Goal: Information Seeking & Learning: Find specific page/section

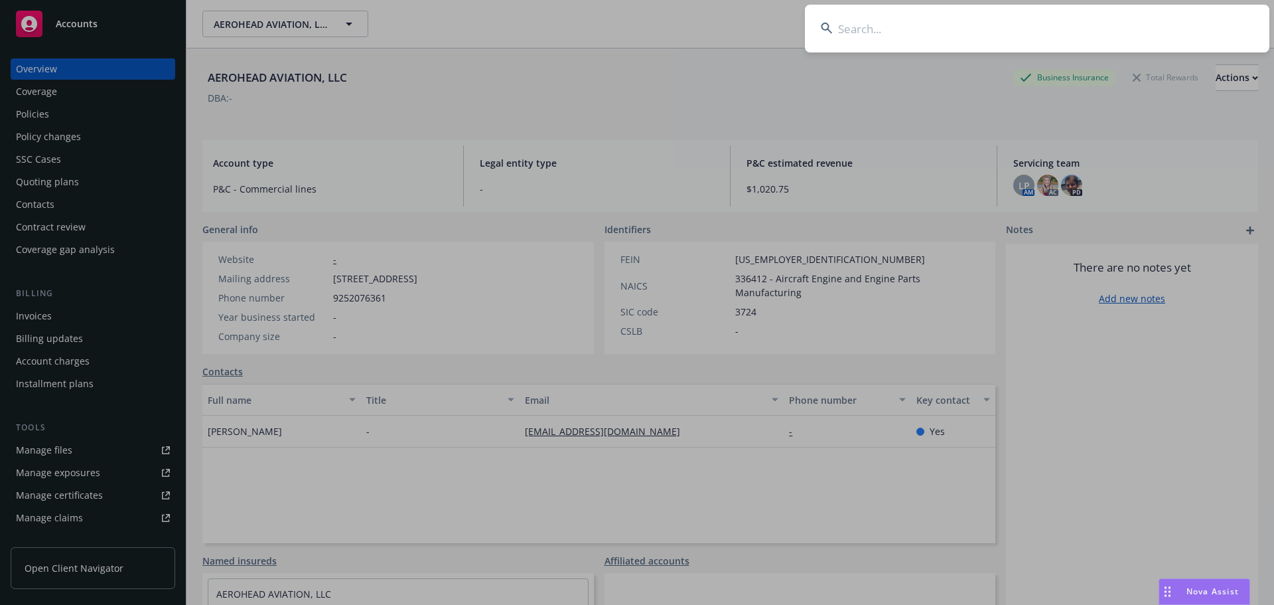
scroll to position [185, 0]
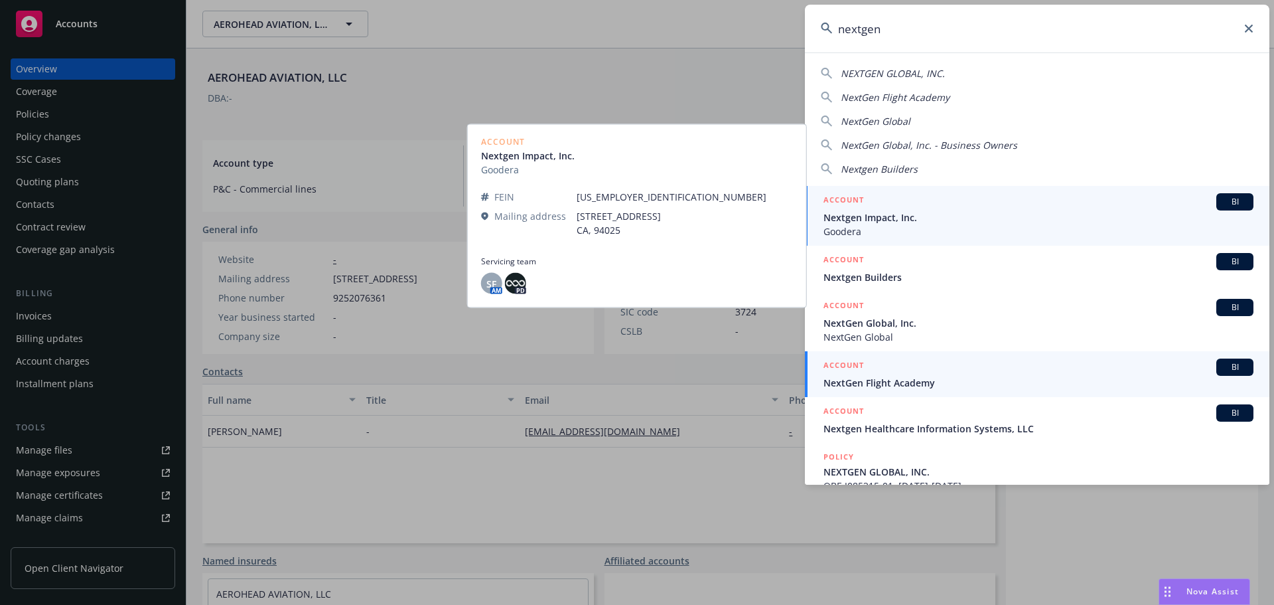
type input "nextgen"
click at [840, 384] on span "NextGen Flight Academy" at bounding box center [1039, 383] width 430 height 14
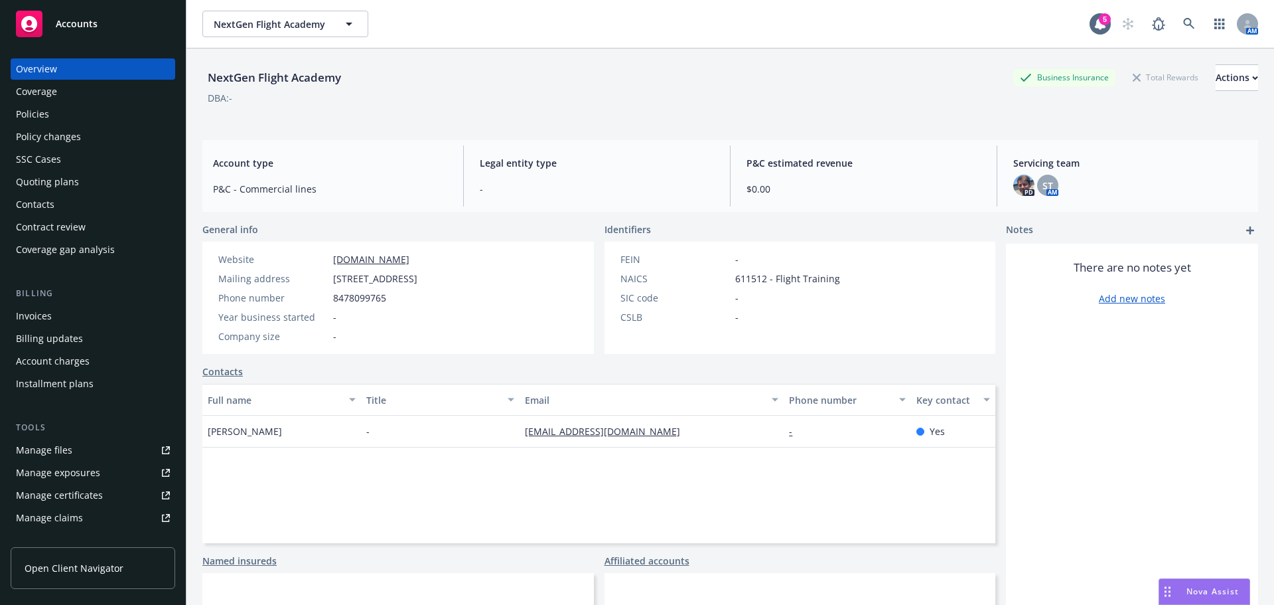
click at [74, 111] on div "Policies" at bounding box center [93, 114] width 154 height 21
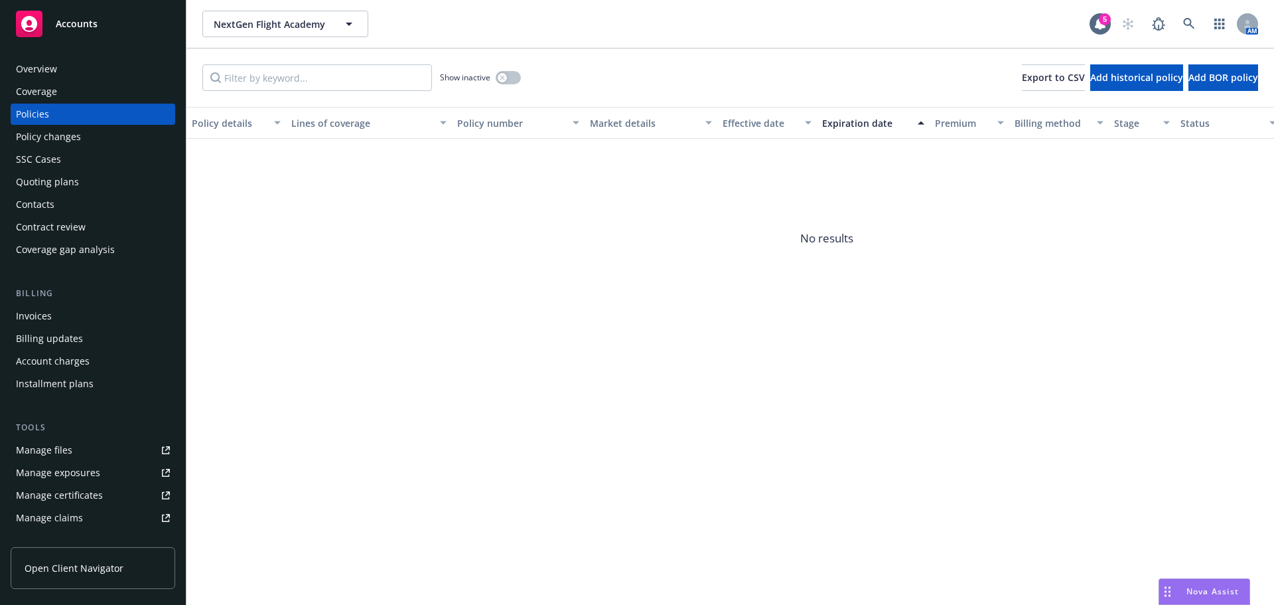
click at [73, 98] on div "Coverage" at bounding box center [93, 91] width 154 height 21
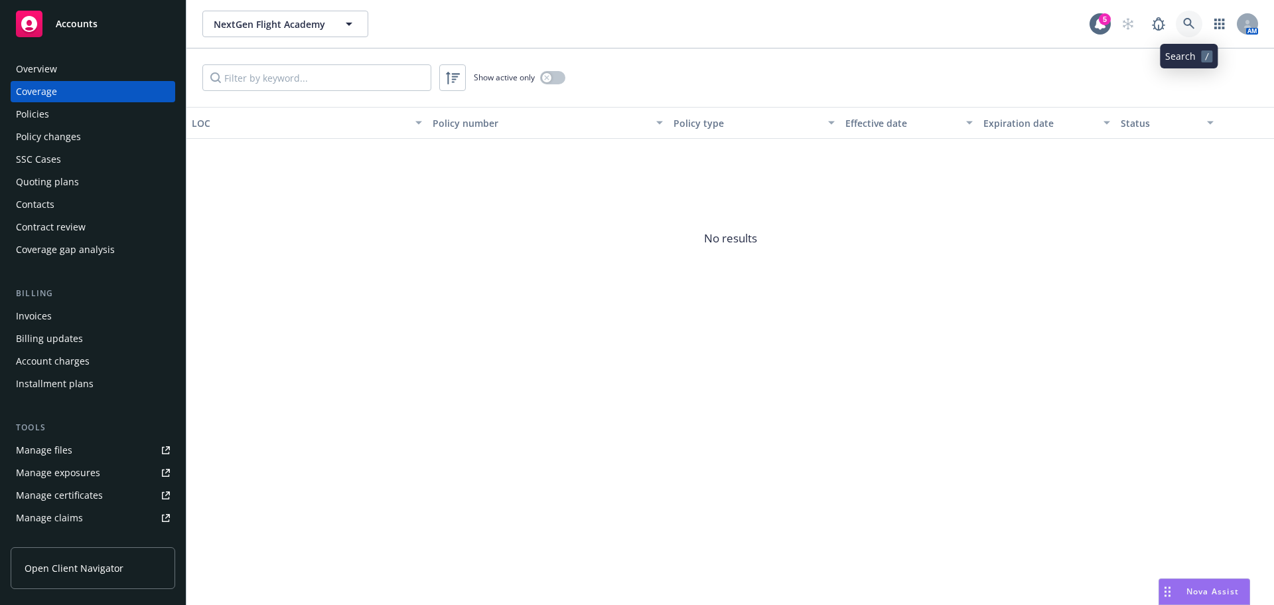
click at [1195, 25] on icon at bounding box center [1189, 24] width 12 height 12
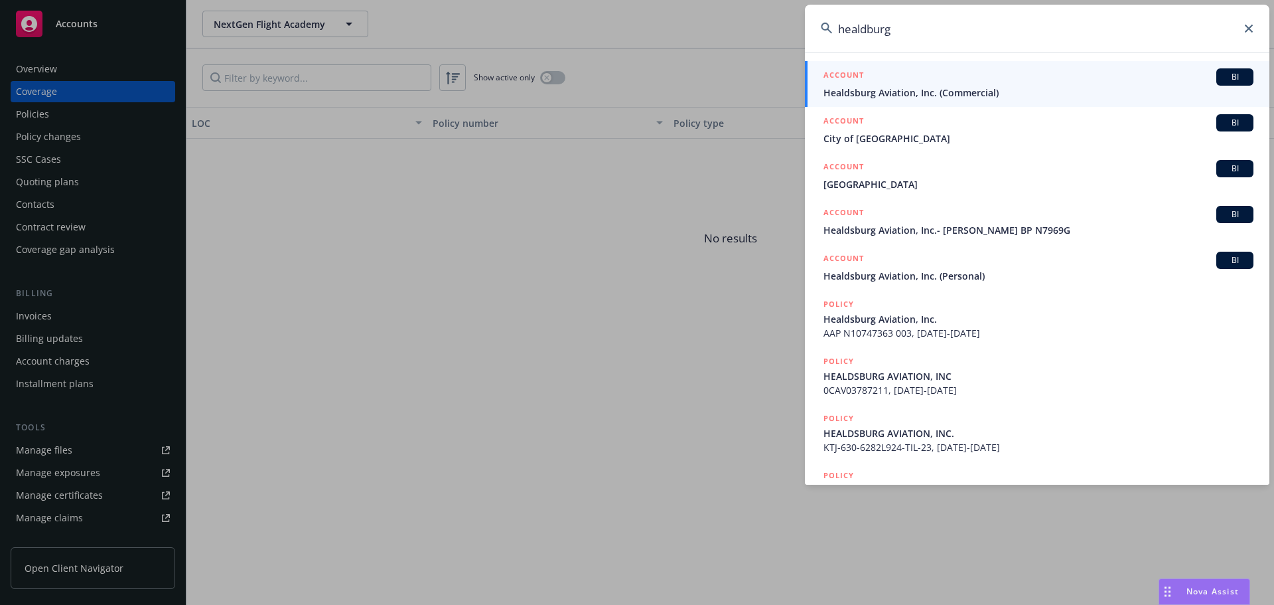
type input "healdburg"
click at [908, 93] on span "Healdsburg Aviation, Inc. (Commercial)" at bounding box center [1039, 93] width 430 height 14
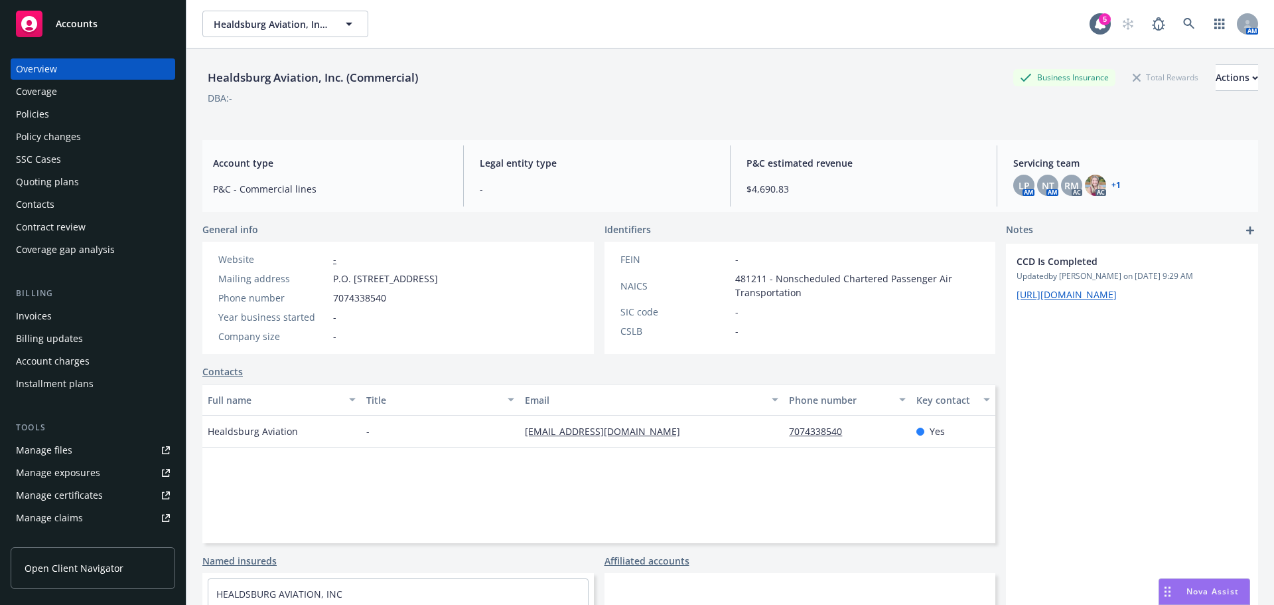
click at [30, 106] on div "Policies" at bounding box center [32, 114] width 33 height 21
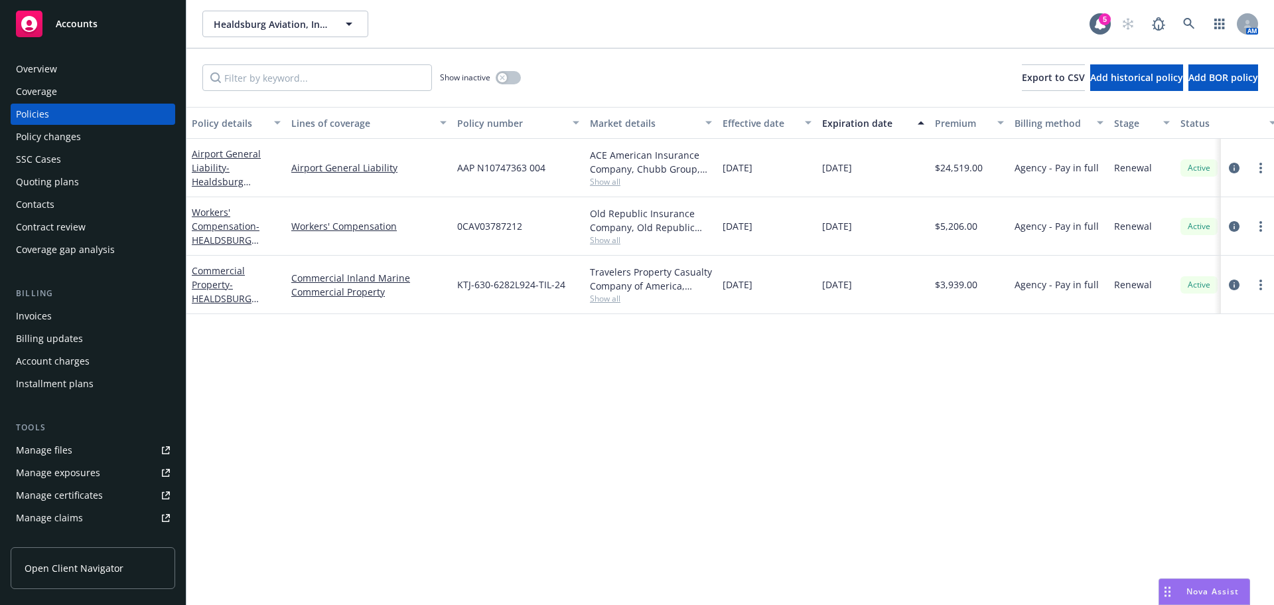
drag, startPoint x: 254, startPoint y: 442, endPoint x: 176, endPoint y: 340, distance: 128.4
click at [259, 437] on div "Policy details Lines of coverage Policy number Market details Effective date Ex…" at bounding box center [730, 356] width 1088 height 498
click at [94, 309] on div "Invoices" at bounding box center [93, 315] width 154 height 21
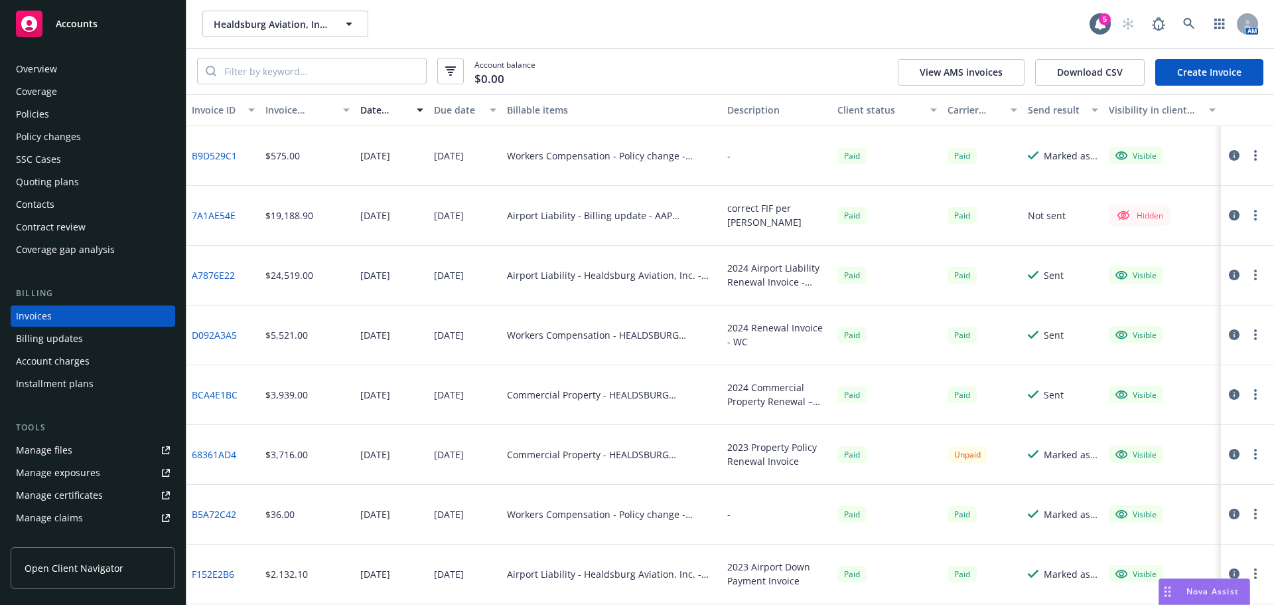
click at [48, 108] on div "Policies" at bounding box center [93, 114] width 154 height 21
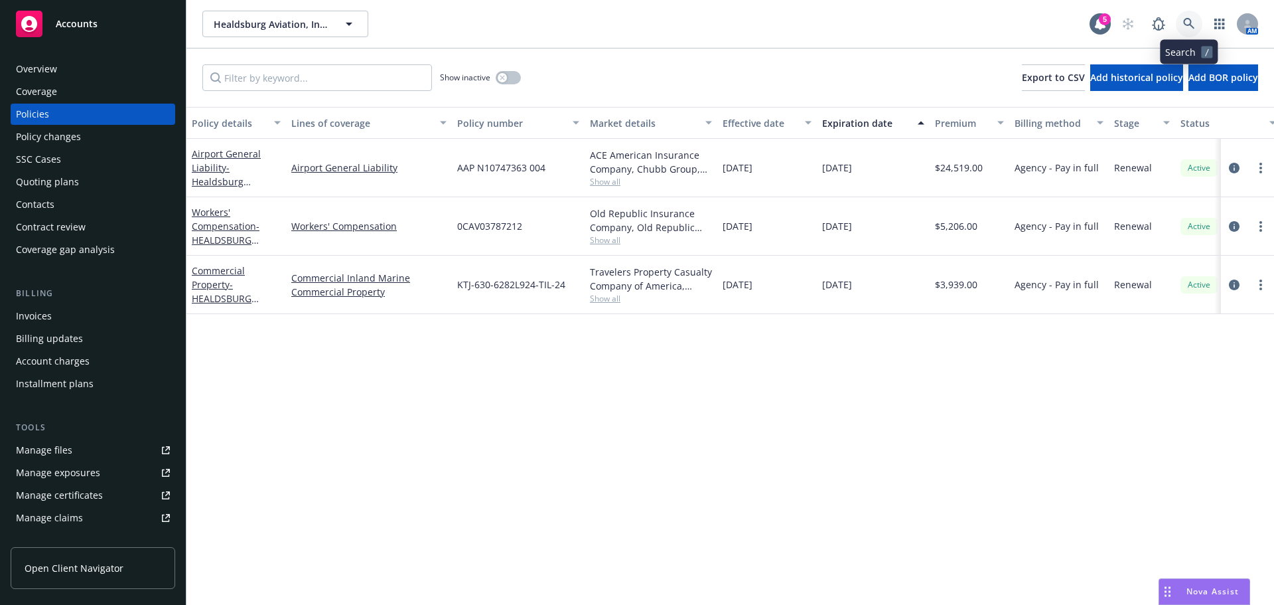
click at [1198, 26] on link at bounding box center [1189, 24] width 27 height 27
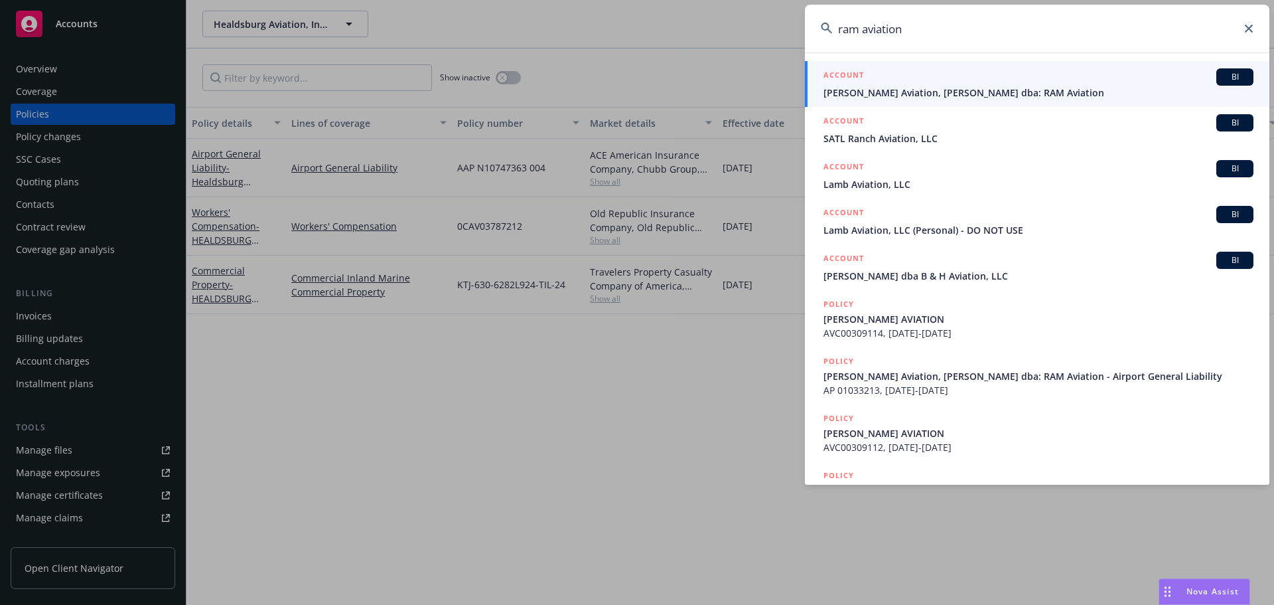
type input "ram aviation"
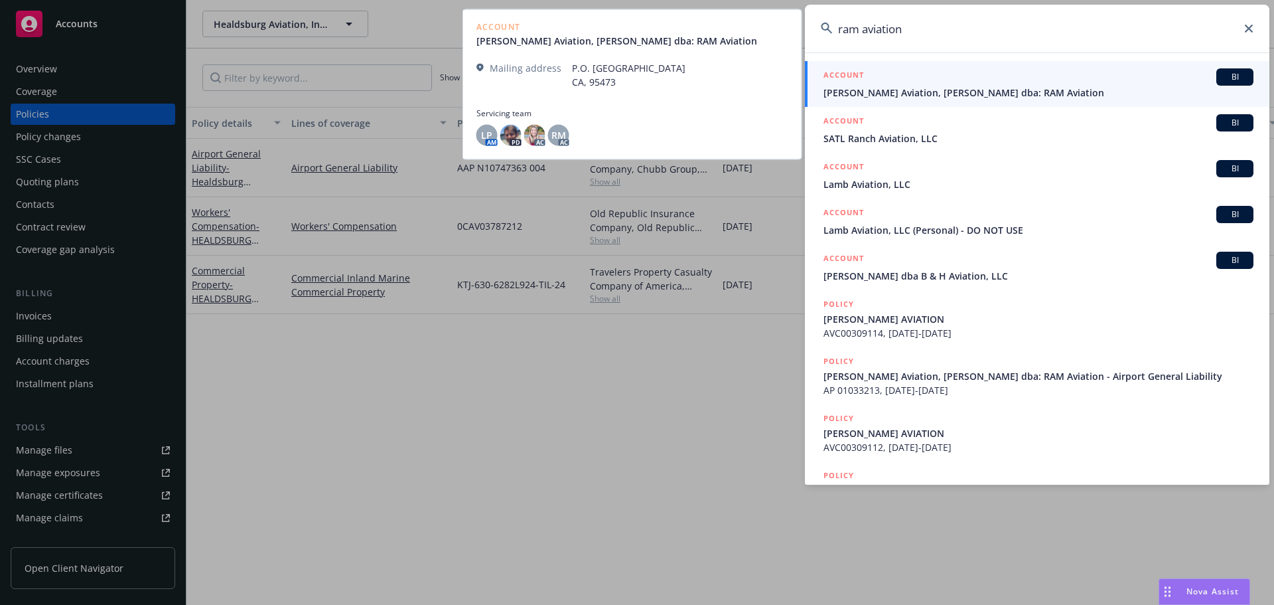
click at [968, 98] on span "[PERSON_NAME] Aviation, [PERSON_NAME] dba: RAM Aviation" at bounding box center [1039, 93] width 430 height 14
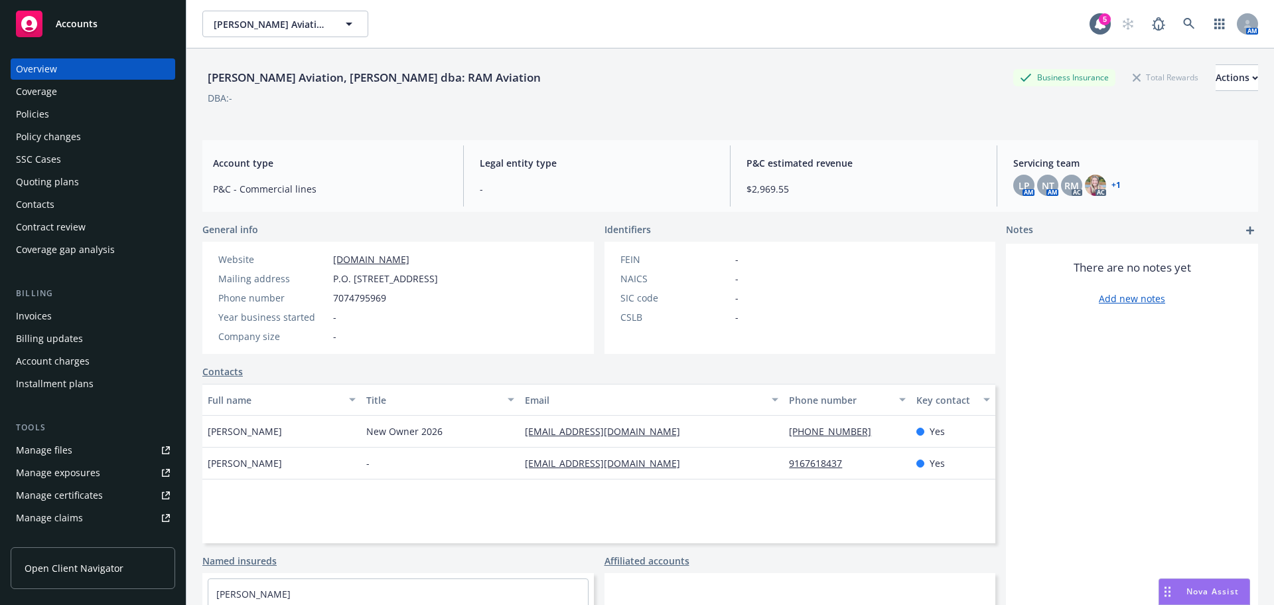
click at [36, 112] on div "Policies" at bounding box center [32, 114] width 33 height 21
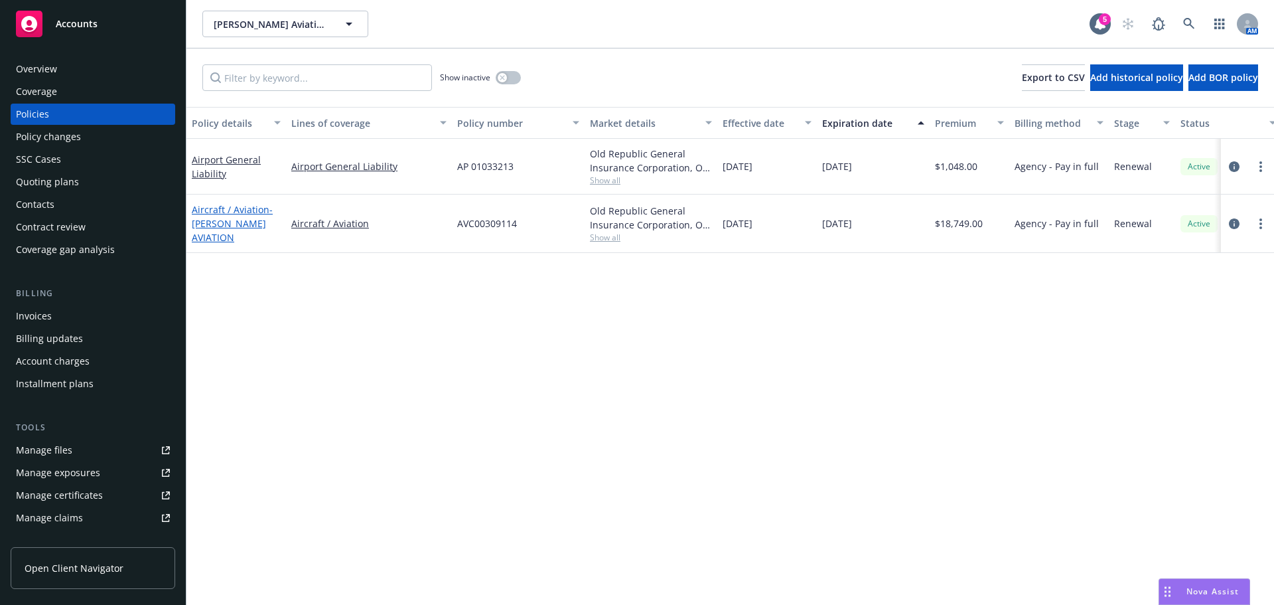
click at [218, 242] on span "- [PERSON_NAME] AVIATION" at bounding box center [232, 223] width 81 height 40
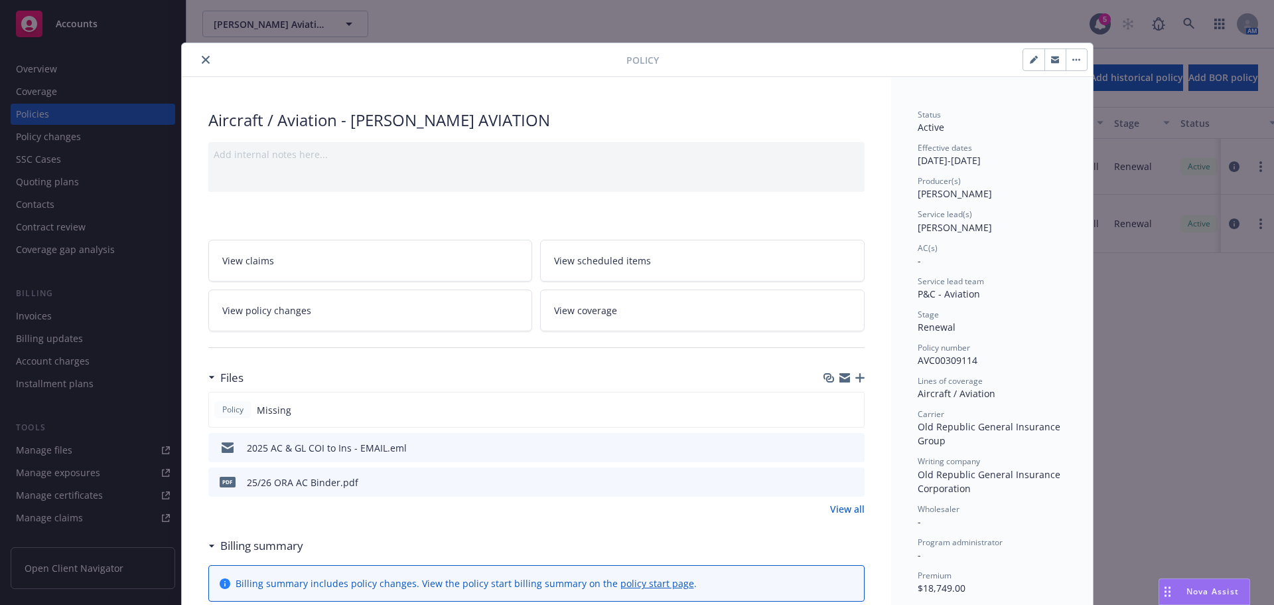
click at [847, 484] on icon "preview file" at bounding box center [852, 480] width 12 height 9
click at [208, 54] on div at bounding box center [406, 60] width 439 height 16
click at [202, 56] on icon "close" at bounding box center [206, 60] width 8 height 8
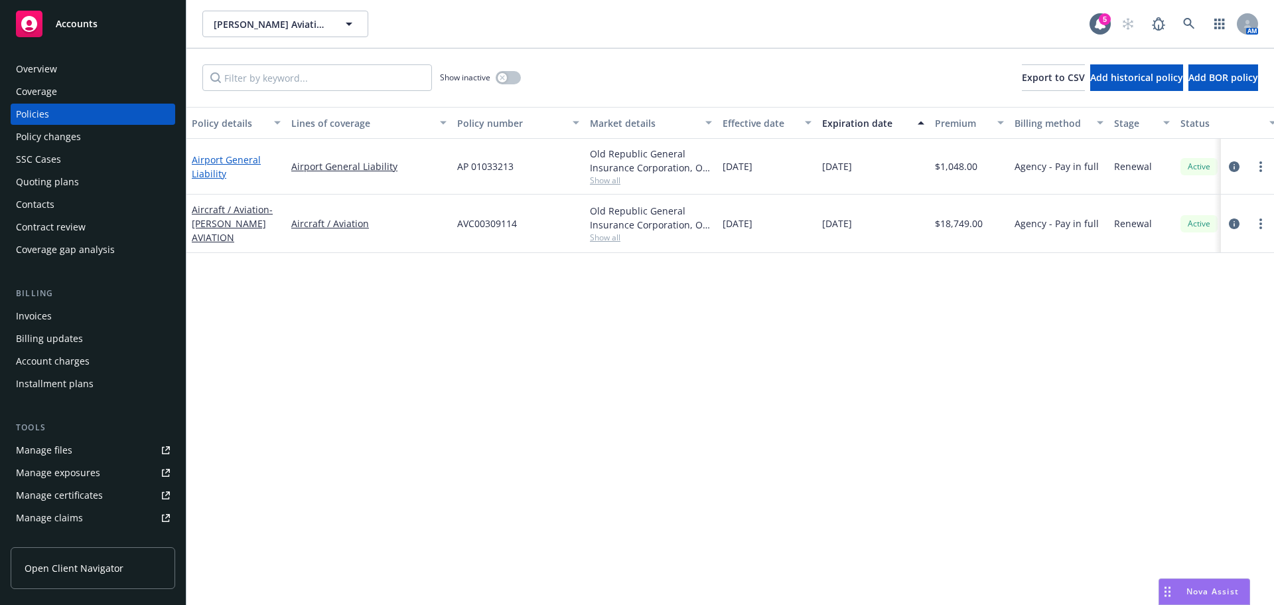
click at [206, 162] on link "Airport General Liability" at bounding box center [226, 166] width 69 height 27
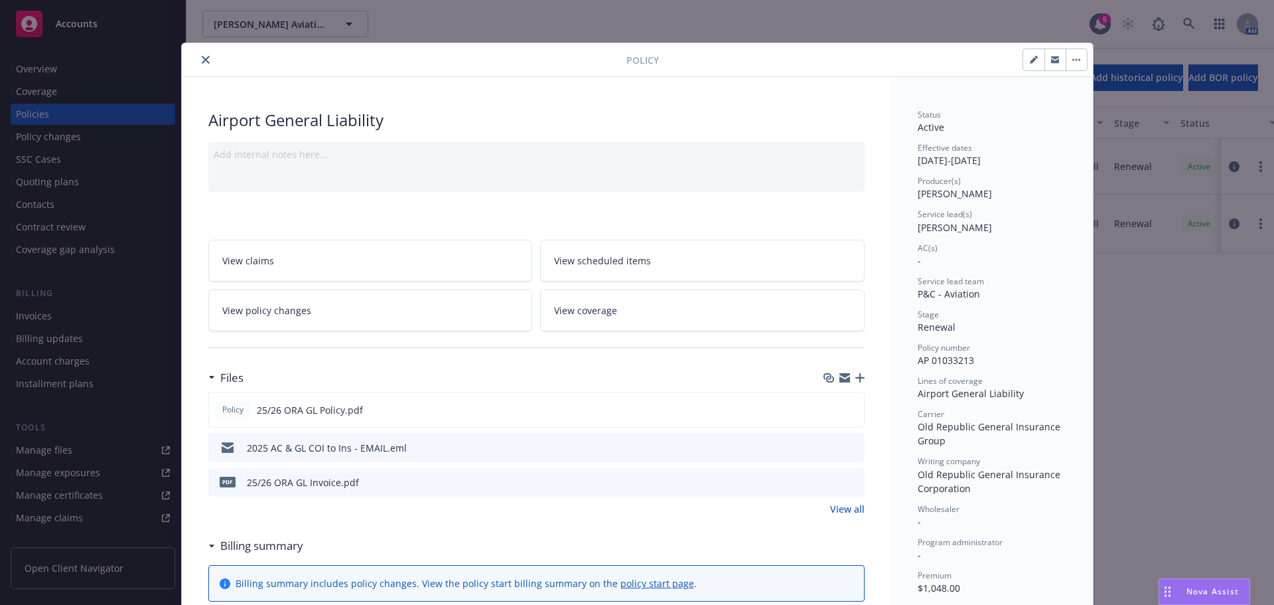
click at [206, 56] on button "close" at bounding box center [206, 60] width 16 height 16
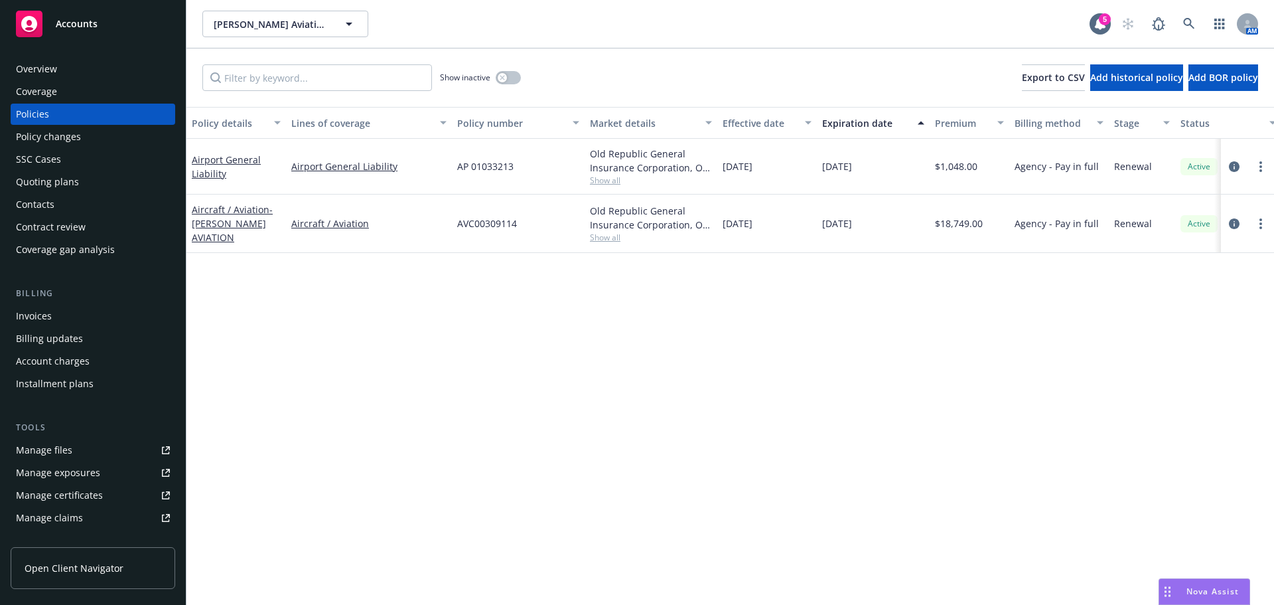
click at [60, 450] on div "Manage files" at bounding box center [44, 449] width 56 height 21
